Goal: Task Accomplishment & Management: Complete application form

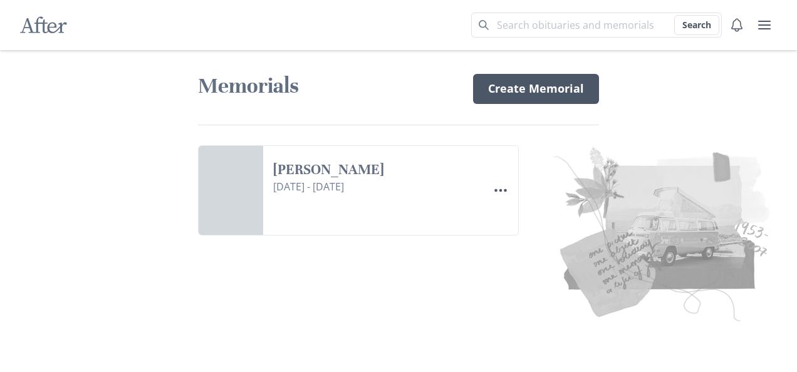
click at [497, 81] on link "Create Memorial" at bounding box center [536, 89] width 126 height 30
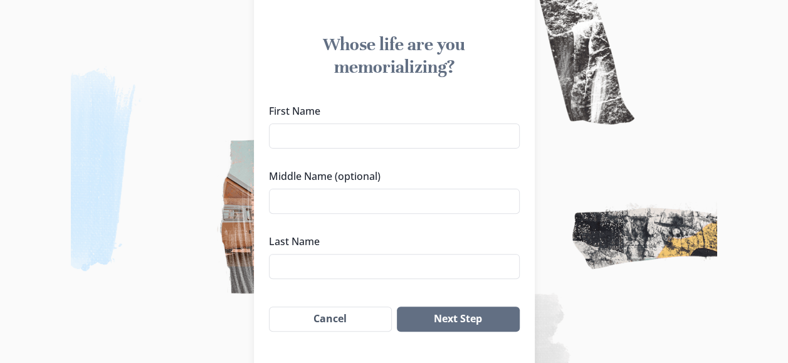
scroll to position [159, 0]
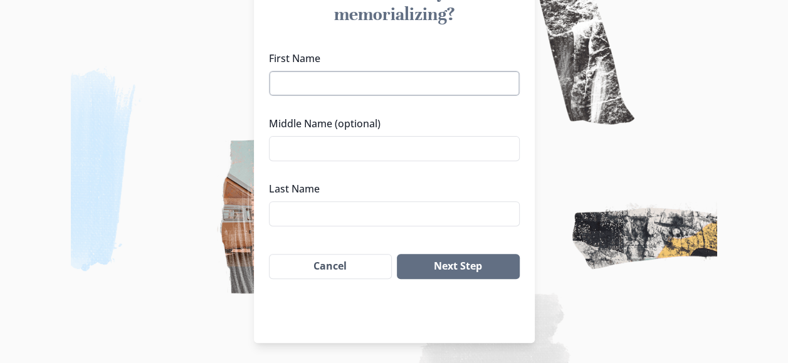
click at [328, 85] on input "First Name" at bounding box center [394, 83] width 251 height 25
type input "[PERSON_NAME]"
click at [355, 143] on input "Middle Name (optional)" at bounding box center [394, 148] width 251 height 25
paste input "[PERSON_NAME]"
type input "[PERSON_NAME]"
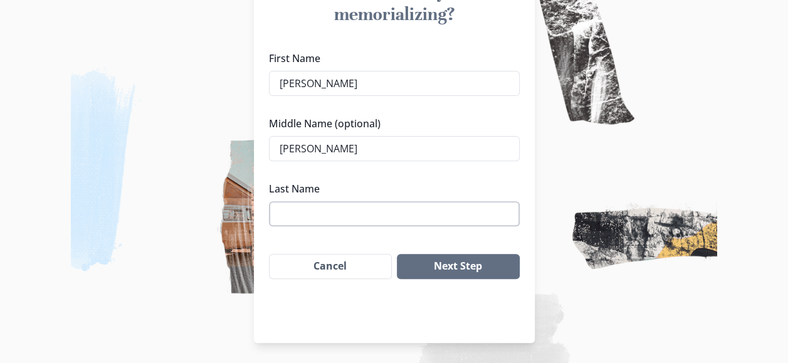
click at [315, 207] on input "Last Name" at bounding box center [394, 213] width 251 height 25
type input "S"
type input "v"
type input "Sviato"
click at [430, 259] on button "Next Step" at bounding box center [458, 266] width 122 height 25
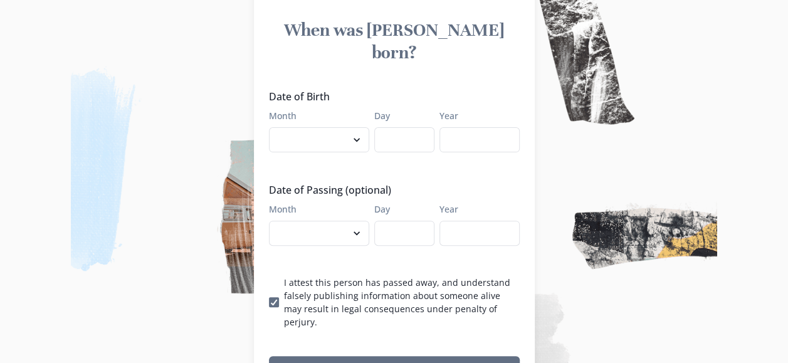
scroll to position [33, 0]
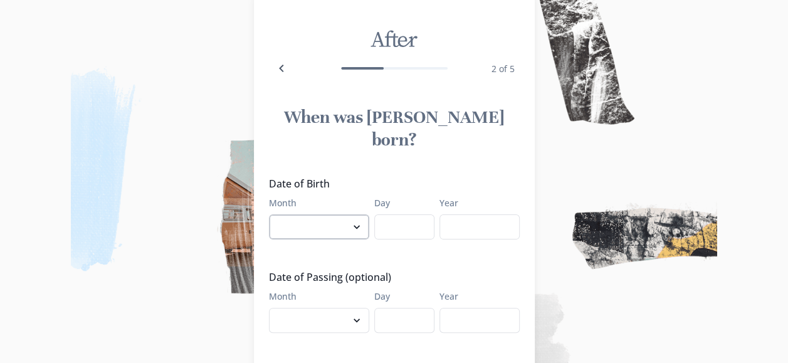
click at [344, 214] on select "January February March April May June July August September October November De…" at bounding box center [319, 226] width 100 height 25
click at [427, 66] on div "2 of 5" at bounding box center [394, 68] width 251 height 35
click at [323, 214] on select "January February March April May June July August September October November De…" at bounding box center [319, 226] width 100 height 25
click at [300, 214] on select "January February March April May June July August September October November De…" at bounding box center [319, 226] width 100 height 25
select select "5"
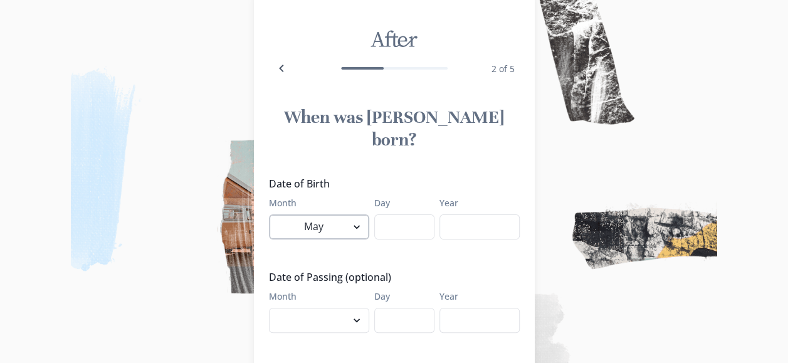
click at [273, 214] on select "January February March April May June July August September October November De…" at bounding box center [319, 226] width 100 height 25
click at [394, 214] on input "Day" at bounding box center [404, 226] width 60 height 25
click at [359, 81] on div "2 of 5" at bounding box center [394, 68] width 251 height 35
